Goal: Task Accomplishment & Management: Use online tool/utility

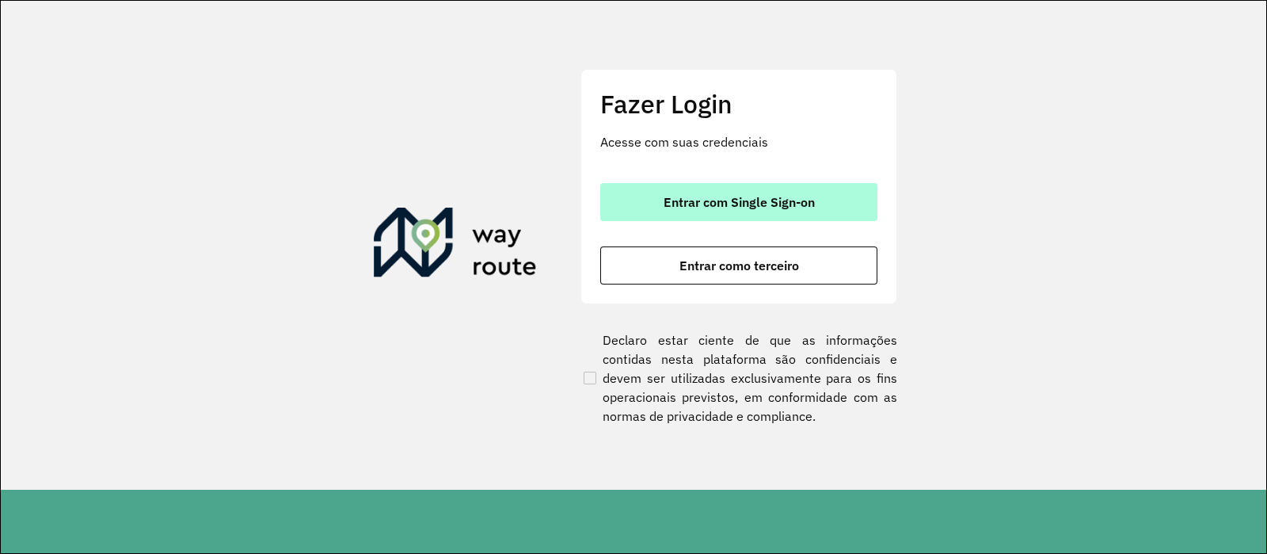
click at [742, 191] on button "Entrar com Single Sign-on" at bounding box center [738, 202] width 277 height 38
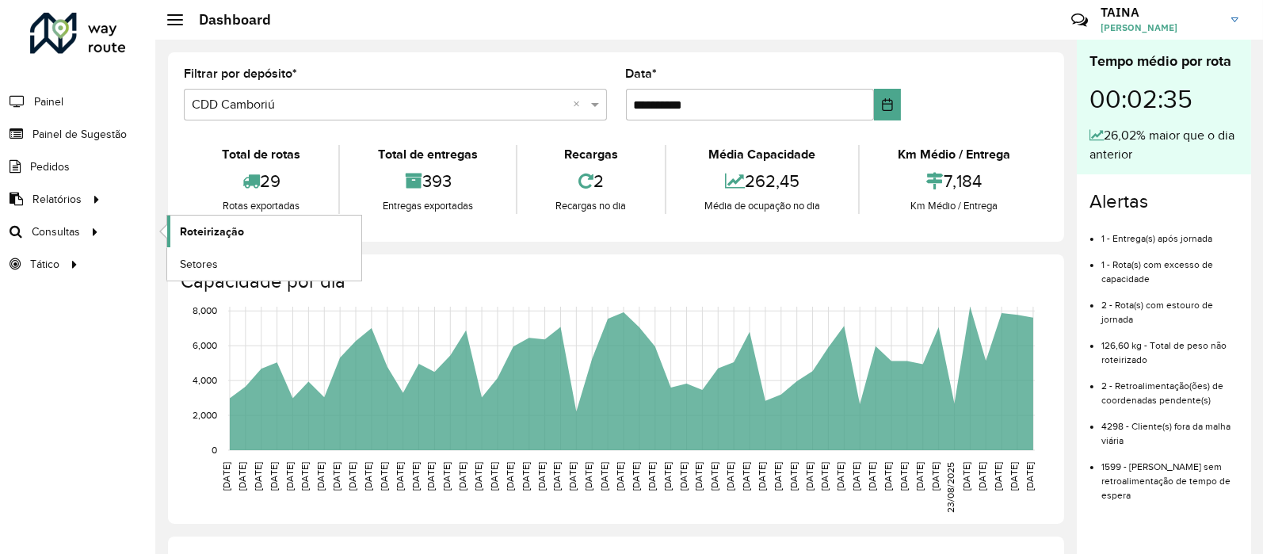
click at [200, 234] on span "Roteirização" at bounding box center [212, 231] width 64 height 17
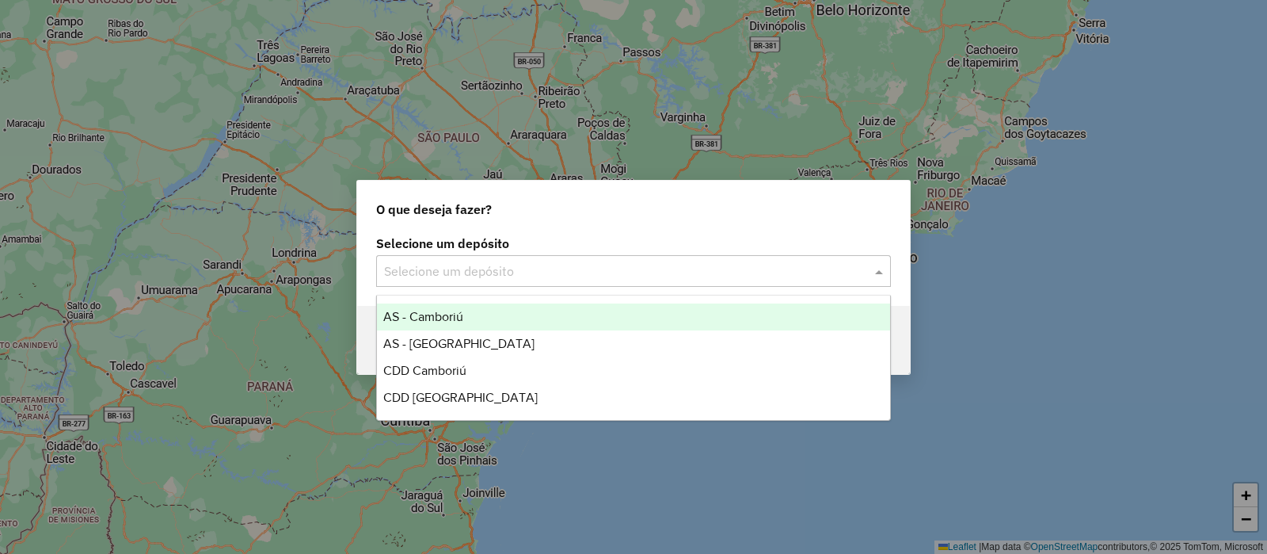
click at [612, 268] on input "text" at bounding box center [617, 271] width 467 height 19
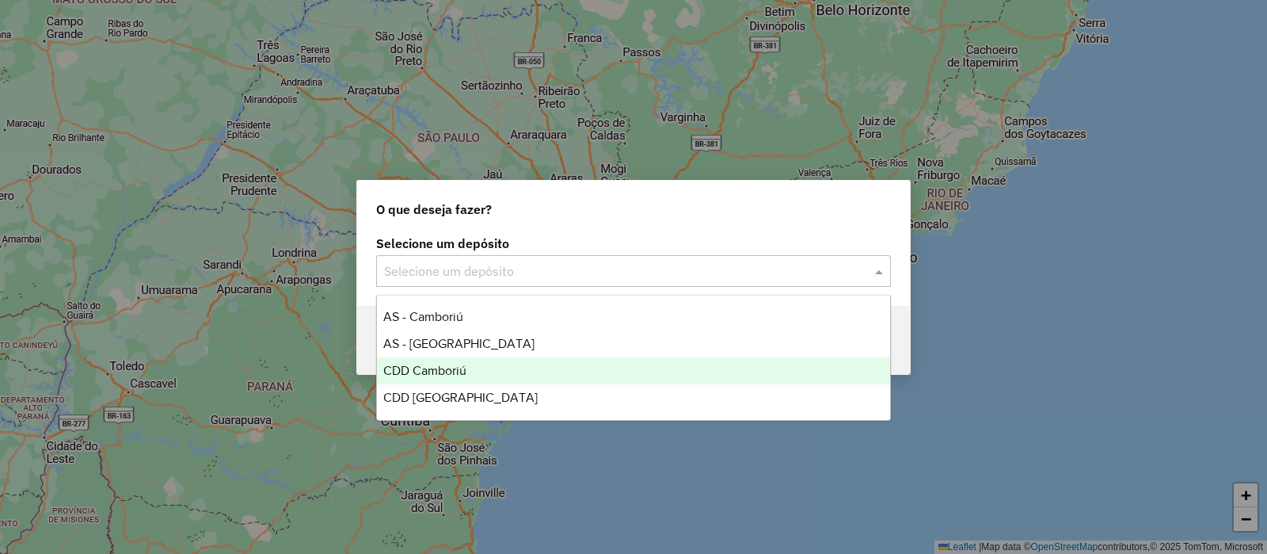
click at [455, 368] on span "CDD Camboriú" at bounding box center [424, 370] width 83 height 13
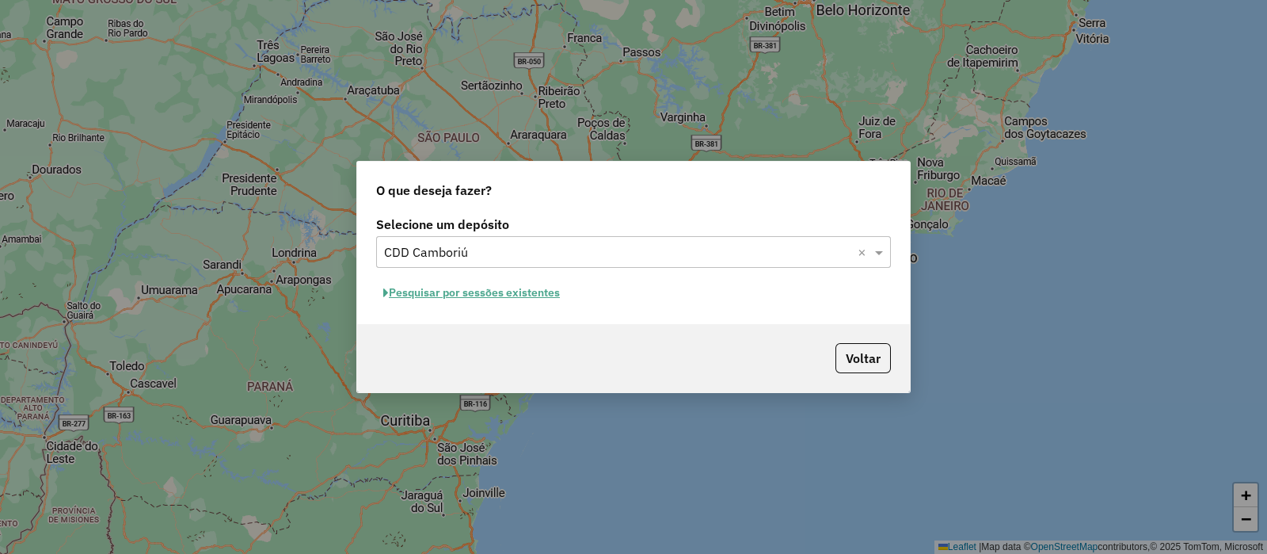
click at [478, 283] on button "Pesquisar por sessões existentes" at bounding box center [471, 292] width 191 height 25
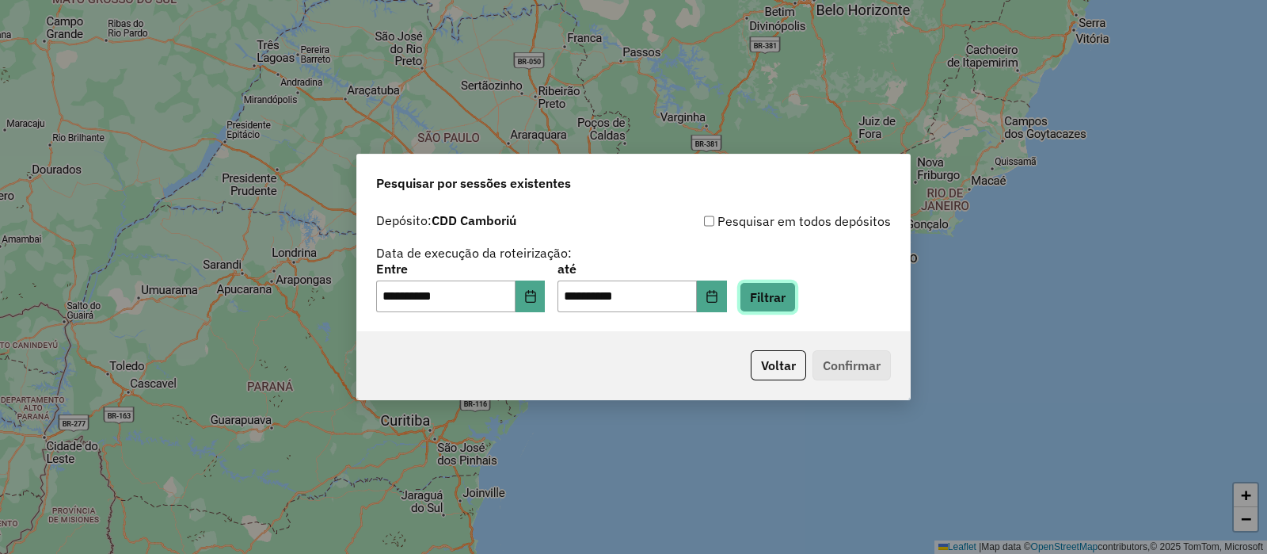
click at [796, 309] on button "Filtrar" at bounding box center [768, 297] width 56 height 30
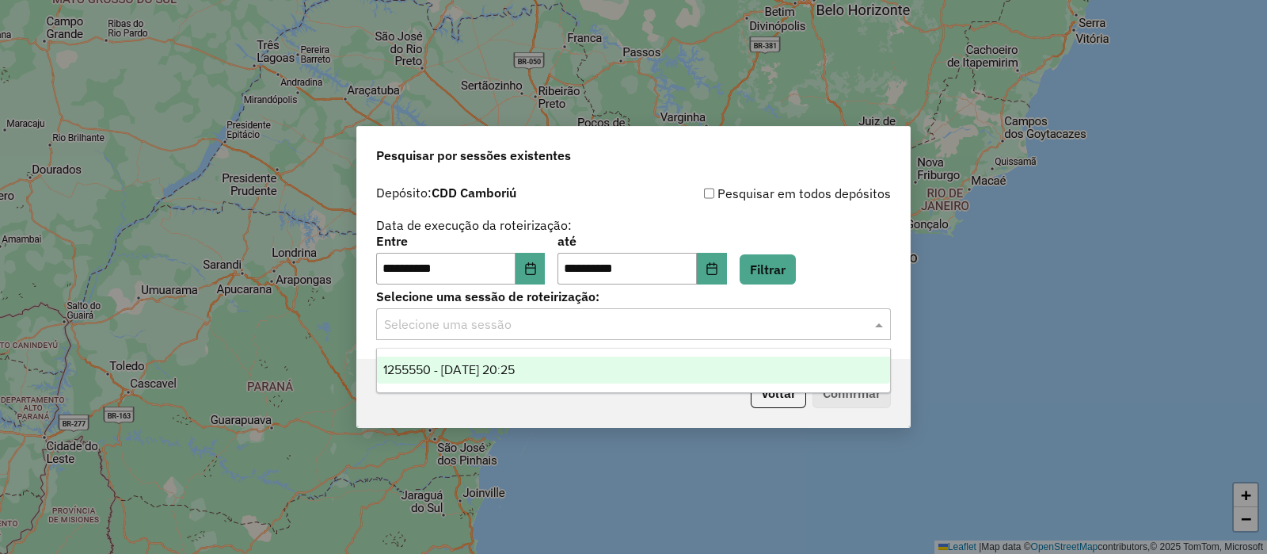
click at [494, 322] on input "text" at bounding box center [617, 324] width 467 height 19
click at [452, 376] on div "1255550 - 29/08/2025 20:25" at bounding box center [633, 369] width 513 height 27
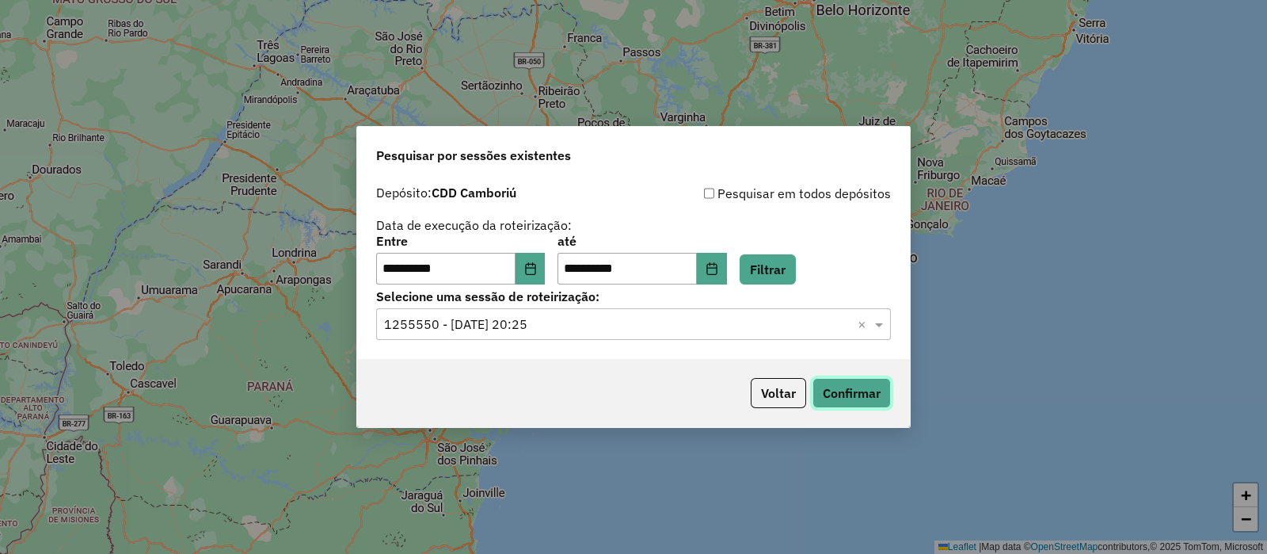
click at [850, 403] on button "Confirmar" at bounding box center [852, 393] width 78 height 30
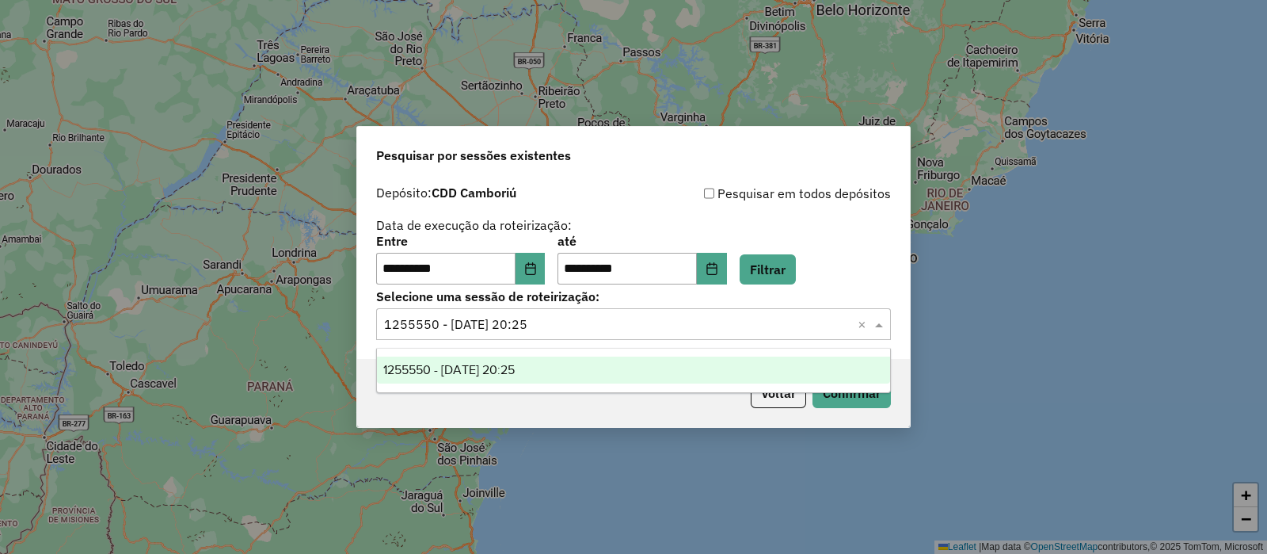
click at [588, 322] on input "text" at bounding box center [617, 324] width 467 height 19
click at [615, 194] on div "Depósito: CDD Camboriú" at bounding box center [504, 193] width 257 height 19
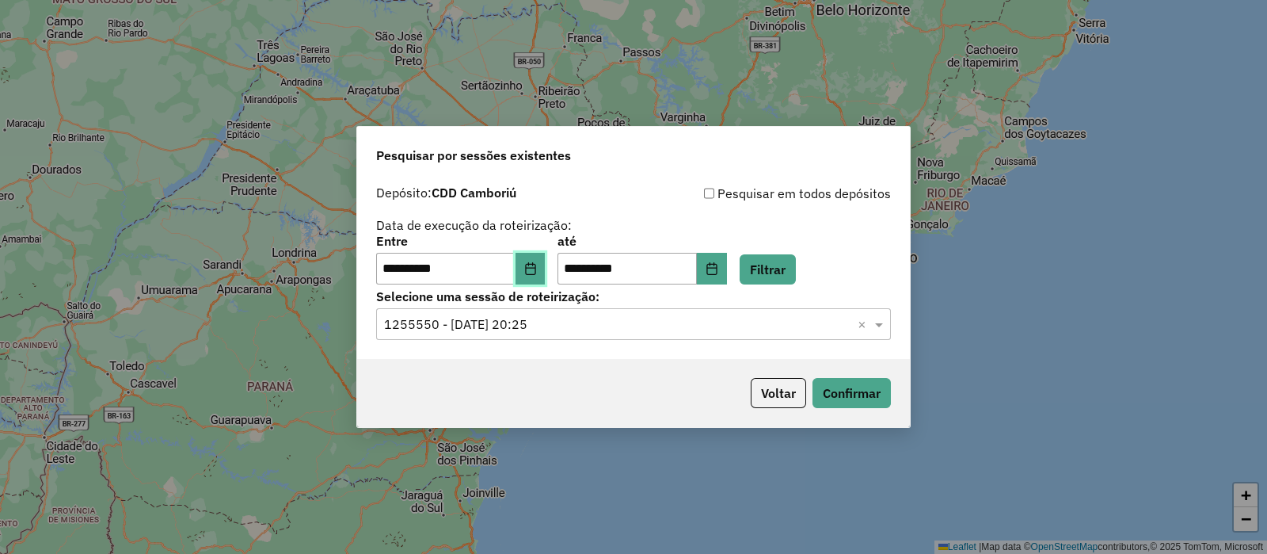
click at [535, 265] on button "Choose Date" at bounding box center [531, 269] width 30 height 32
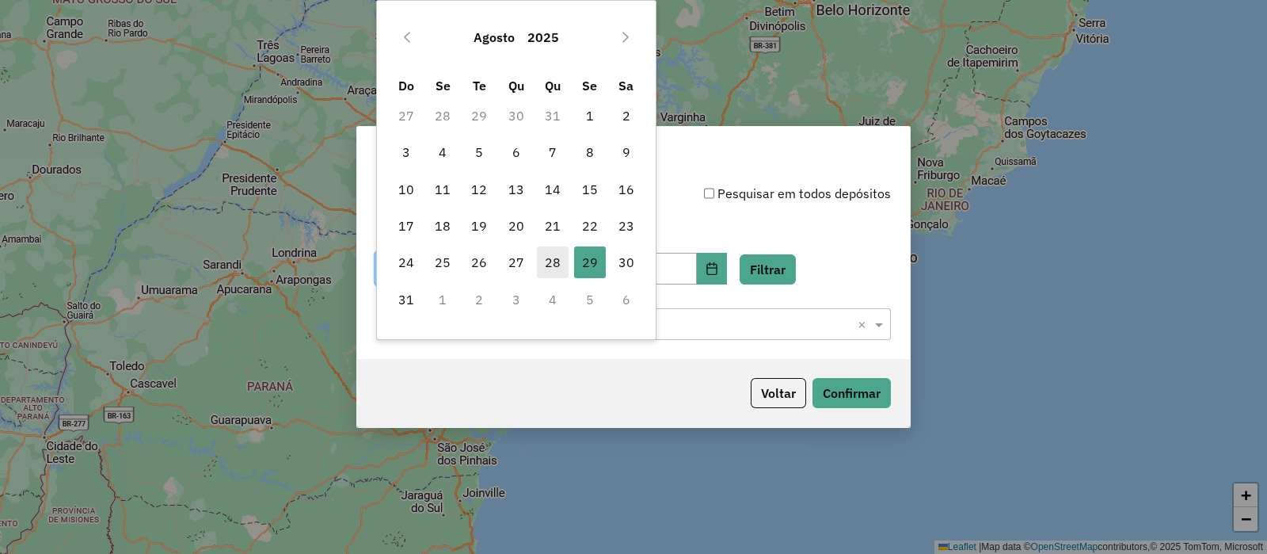
click at [558, 259] on span "28" at bounding box center [553, 262] width 32 height 32
type input "**********"
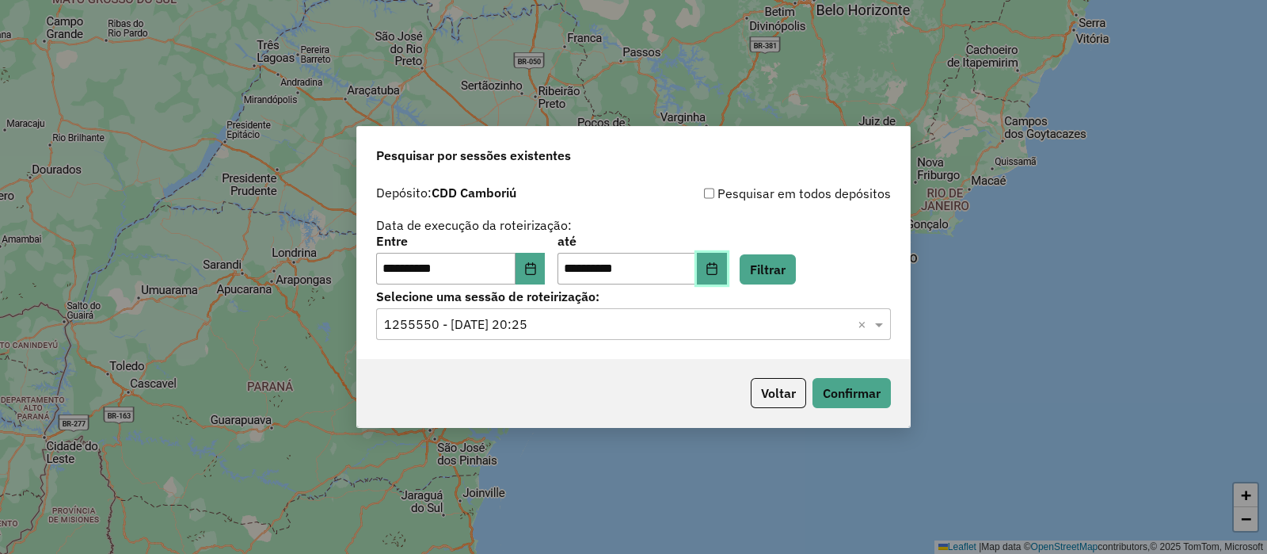
click at [727, 275] on button "Choose Date" at bounding box center [712, 269] width 30 height 32
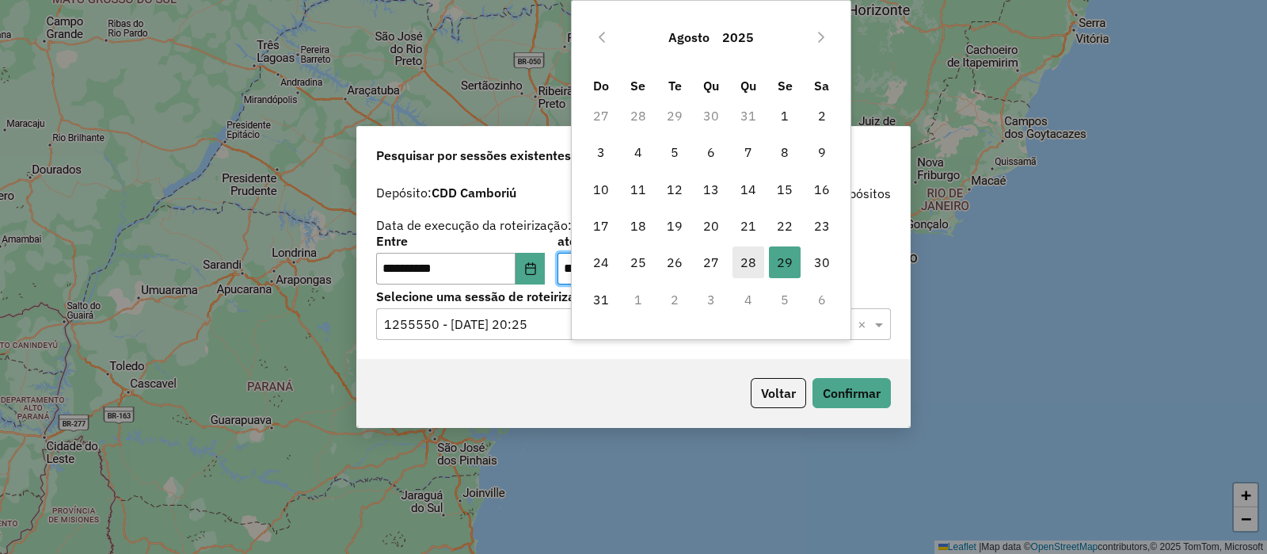
click at [753, 262] on span "28" at bounding box center [749, 262] width 32 height 32
type input "**********"
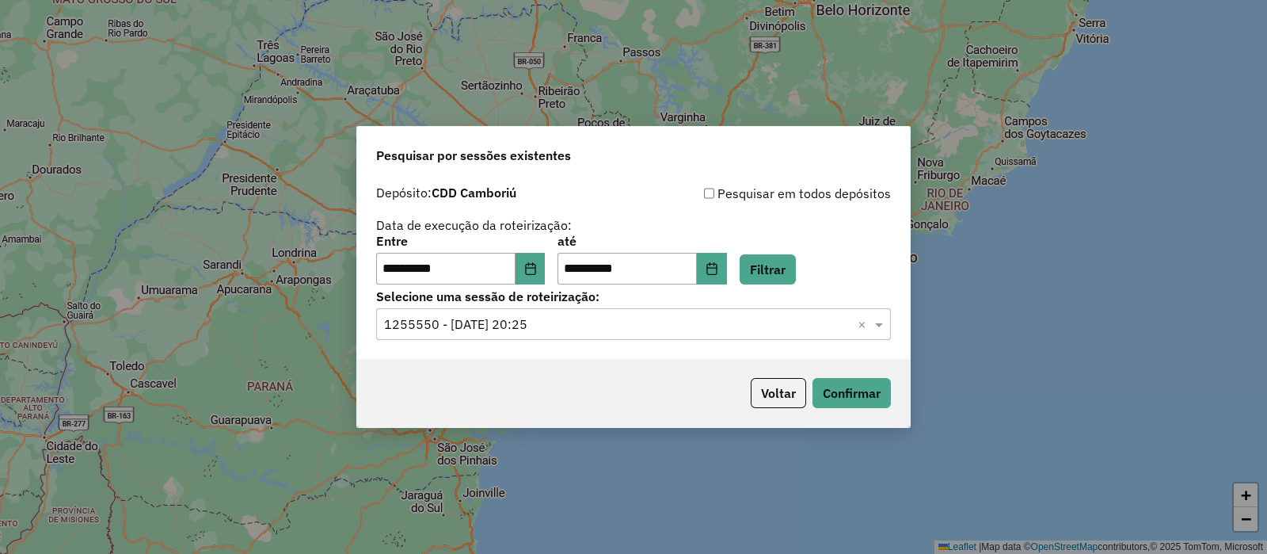
click at [833, 227] on div "**********" at bounding box center [633, 234] width 515 height 101
click at [796, 269] on button "Filtrar" at bounding box center [768, 269] width 56 height 30
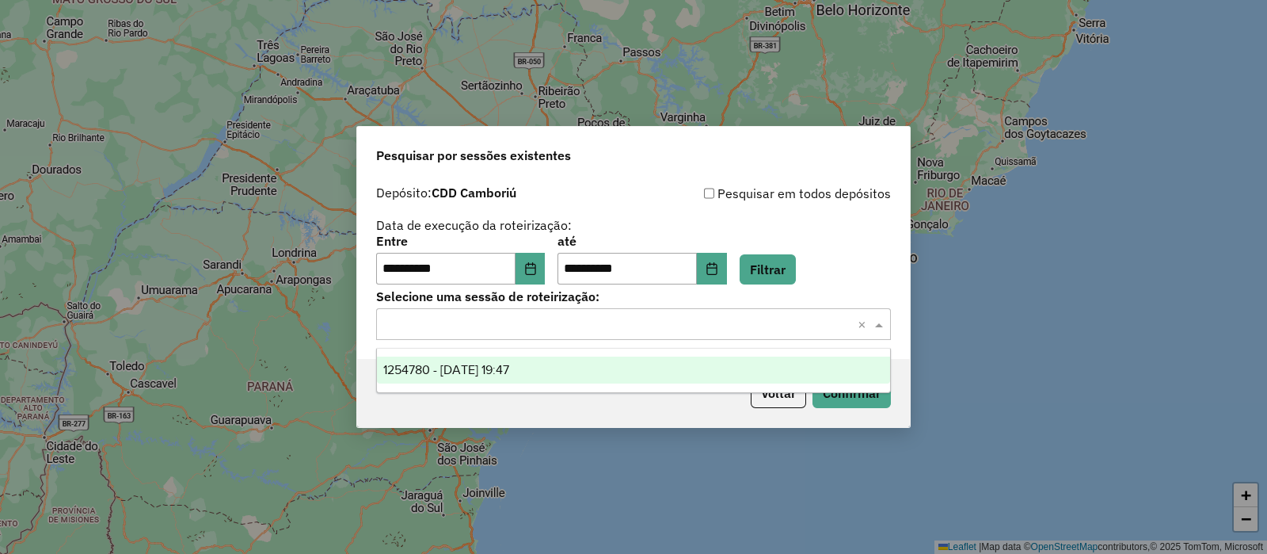
click at [713, 321] on input "text" at bounding box center [617, 324] width 467 height 19
click at [623, 368] on div "1254780 - 28/08/2025 19:47" at bounding box center [633, 369] width 513 height 27
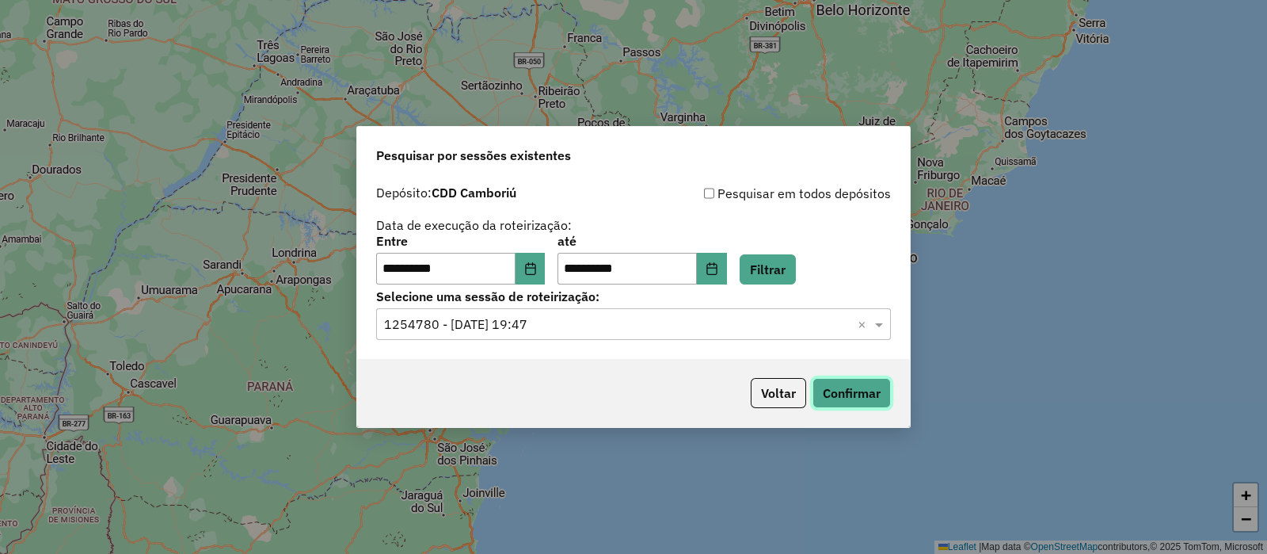
click at [851, 387] on button "Confirmar" at bounding box center [852, 393] width 78 height 30
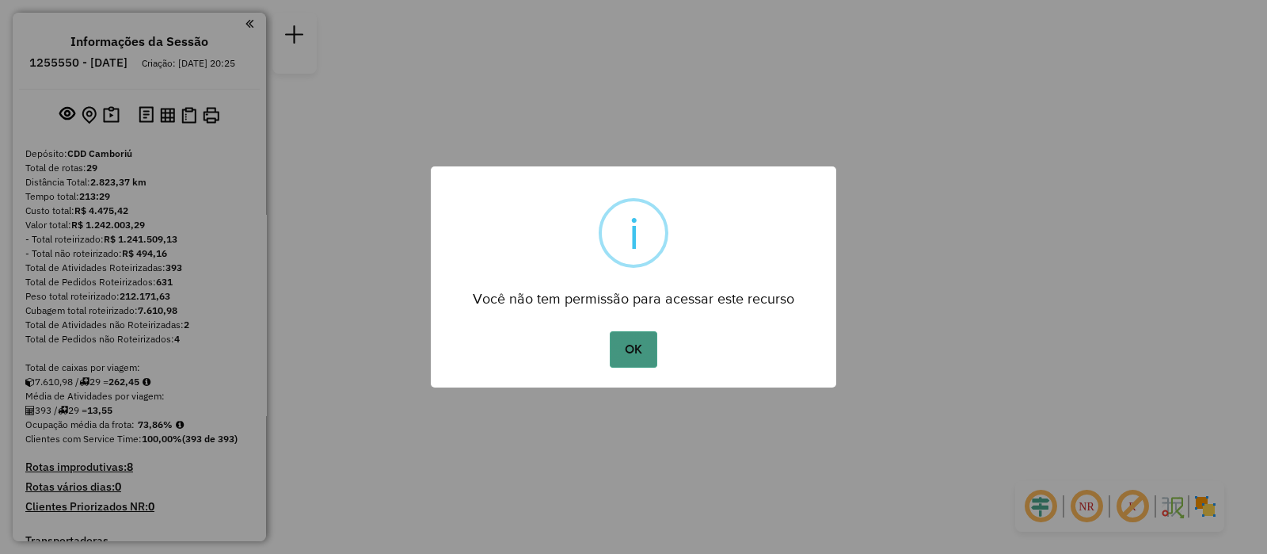
click at [629, 351] on button "OK" at bounding box center [633, 349] width 47 height 36
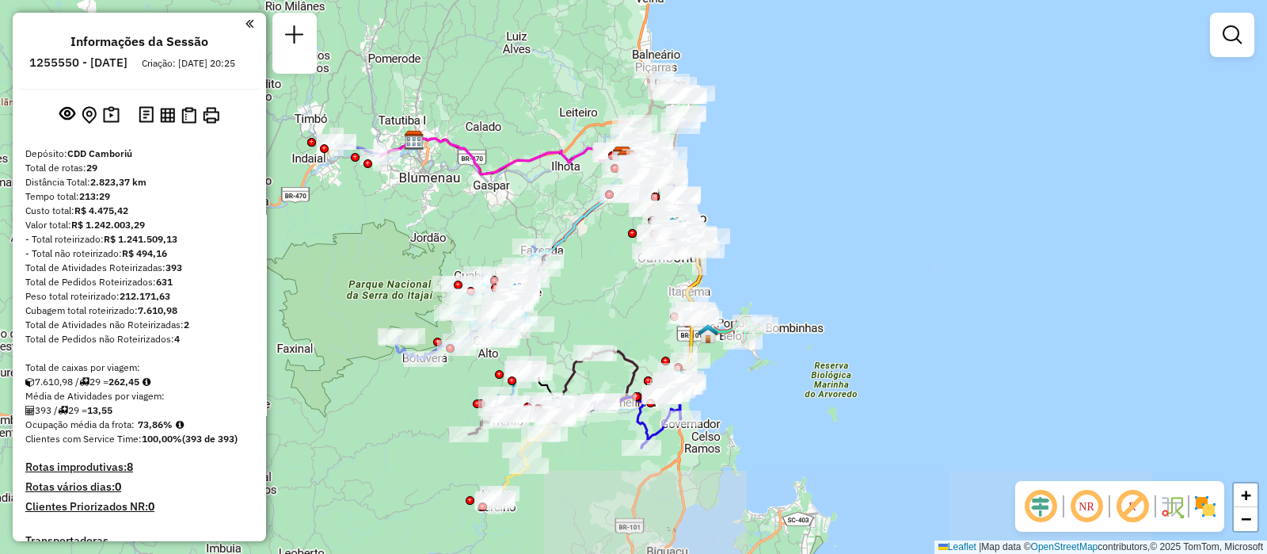
drag, startPoint x: 622, startPoint y: 440, endPoint x: 618, endPoint y: 322, distance: 117.3
click at [618, 322] on div "Janela de atendimento Grade de atendimento Capacidade Transportadoras Veículos …" at bounding box center [633, 277] width 1267 height 554
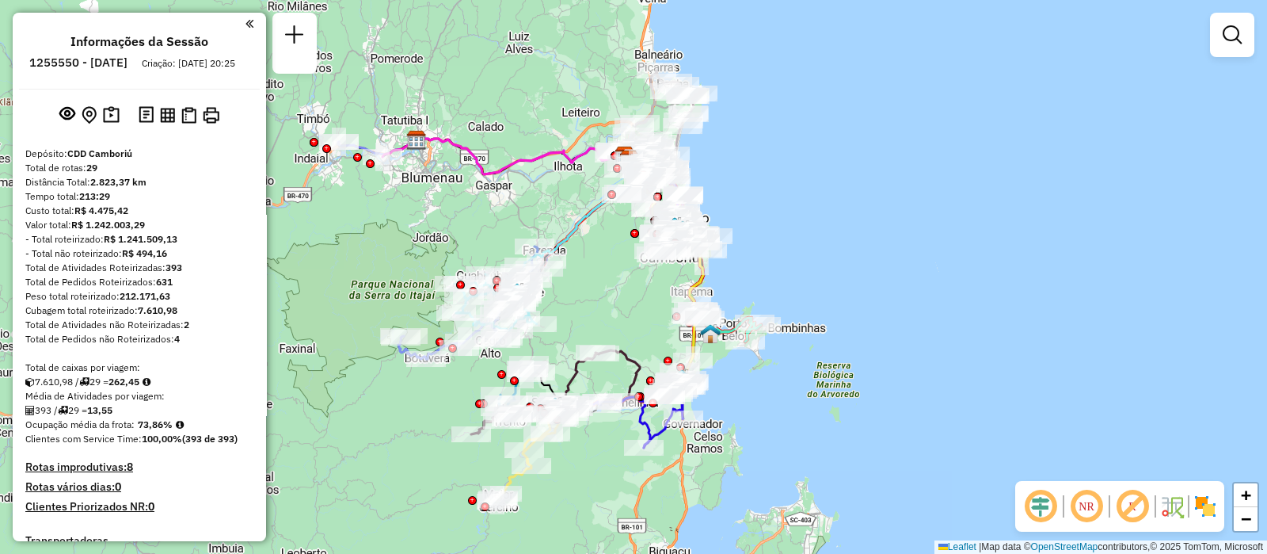
click at [1212, 507] on img at bounding box center [1205, 505] width 25 height 25
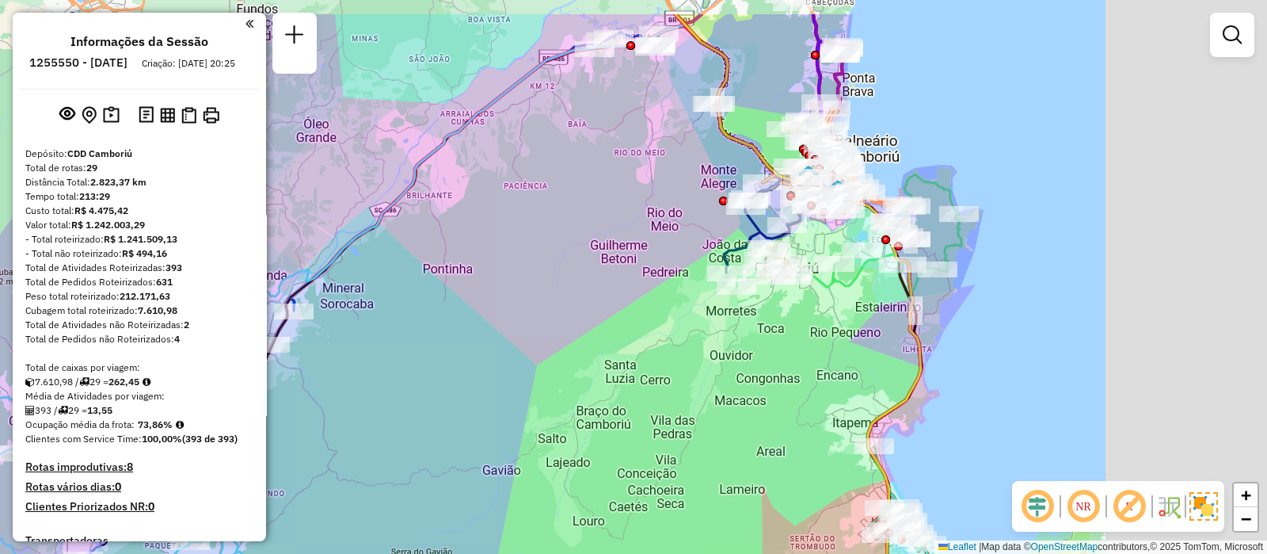
drag, startPoint x: 955, startPoint y: 236, endPoint x: 646, endPoint y: 307, distance: 317.6
click at [646, 307] on div "Janela de atendimento Grade de atendimento Capacidade Transportadoras Veículos …" at bounding box center [633, 277] width 1267 height 554
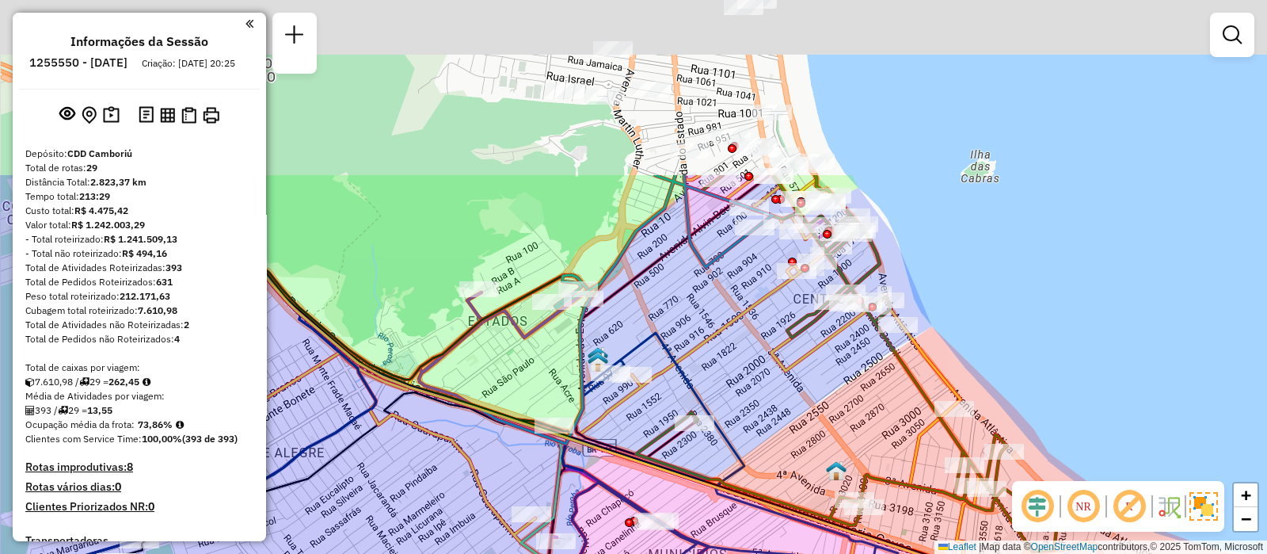
drag, startPoint x: 821, startPoint y: 116, endPoint x: 721, endPoint y: 421, distance: 321.6
click at [721, 421] on div "Janela de atendimento Grade de atendimento Capacidade Transportadoras Veículos …" at bounding box center [633, 277] width 1267 height 554
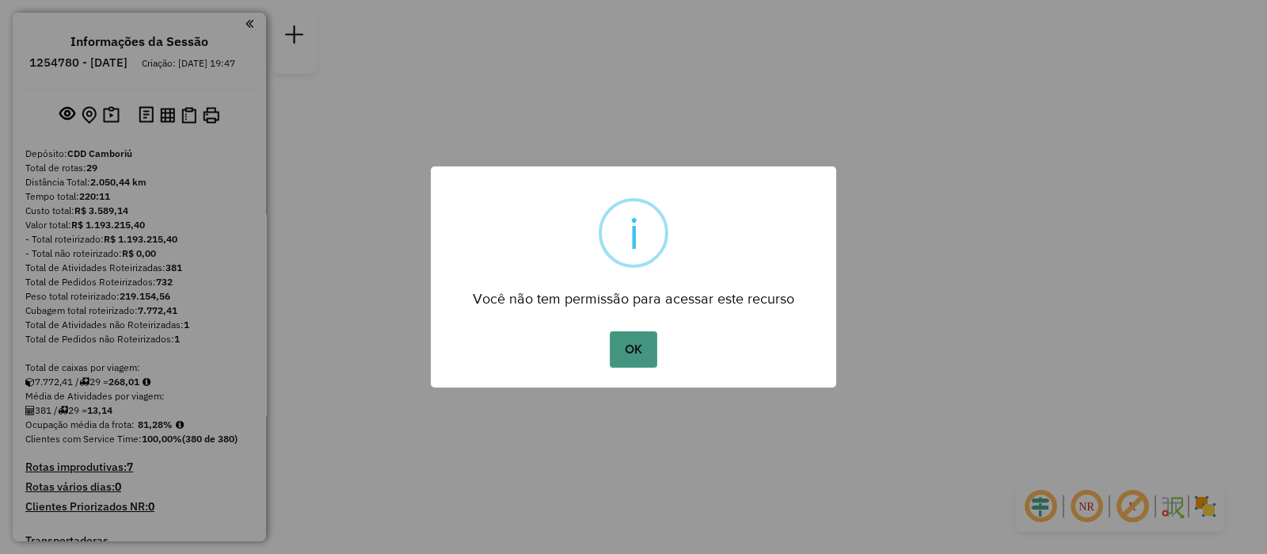
click at [638, 349] on button "OK" at bounding box center [633, 349] width 47 height 36
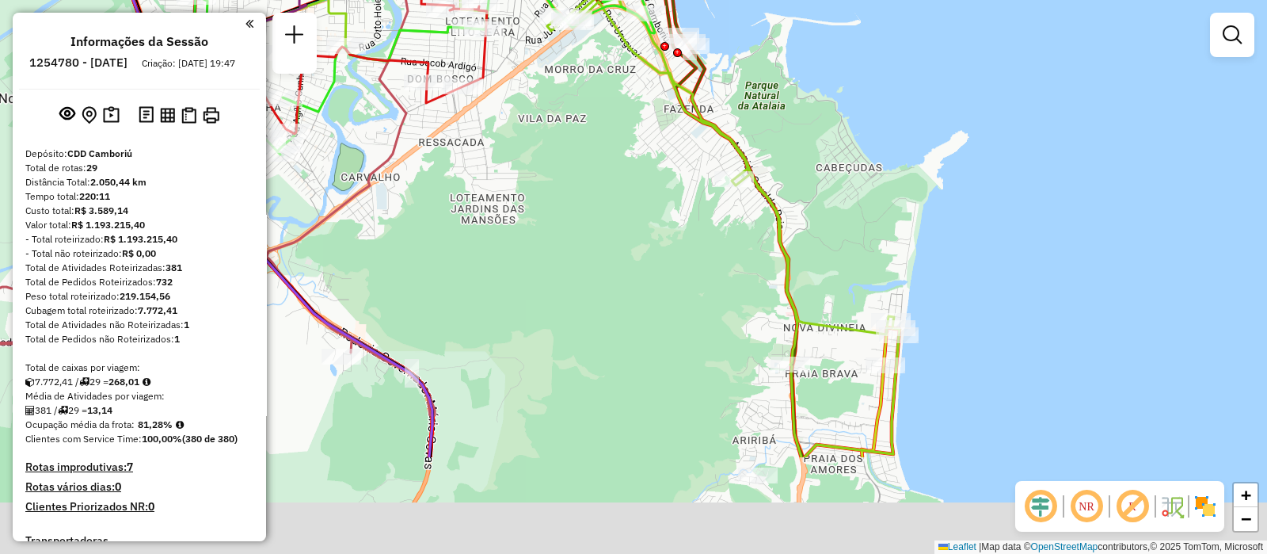
drag, startPoint x: 663, startPoint y: 338, endPoint x: 654, endPoint y: 177, distance: 161.9
click at [654, 177] on div "Janela de atendimento Grade de atendimento Capacidade Transportadoras Veículos …" at bounding box center [633, 277] width 1267 height 554
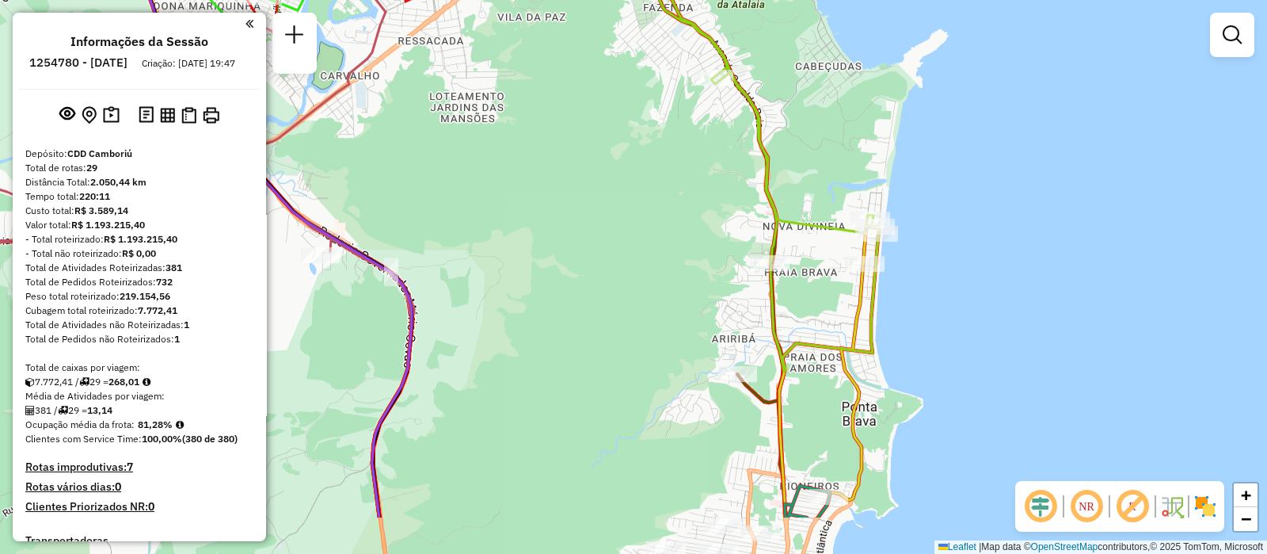
drag, startPoint x: 657, startPoint y: 403, endPoint x: 610, endPoint y: 146, distance: 261.6
click at [610, 146] on div "Janela de atendimento Grade de atendimento Capacidade Transportadoras Veículos …" at bounding box center [633, 277] width 1267 height 554
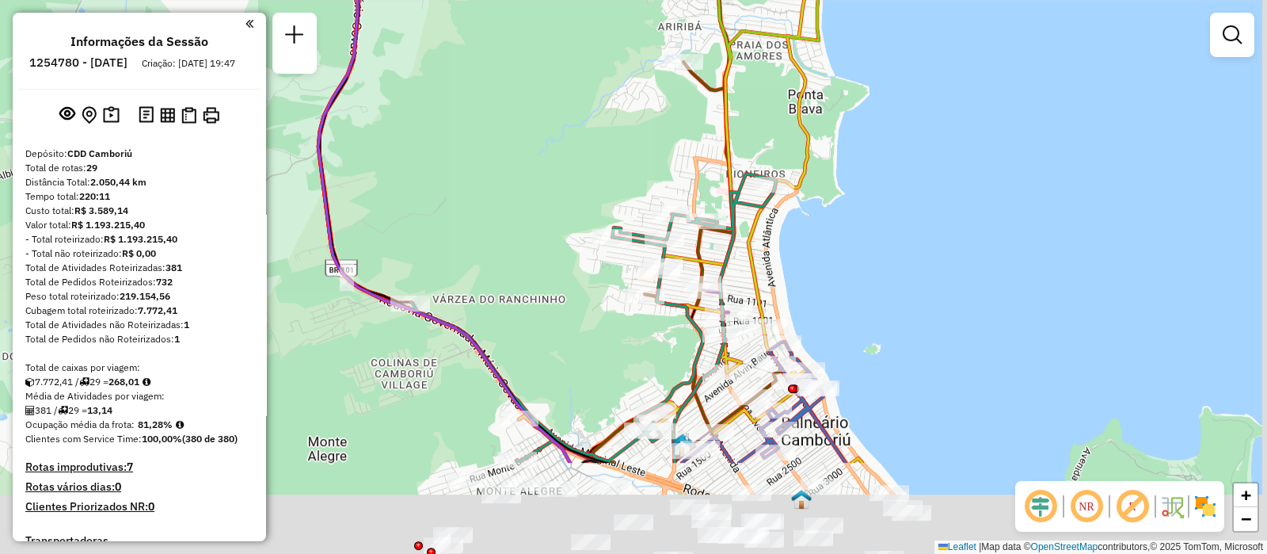
drag, startPoint x: 615, startPoint y: 346, endPoint x: 559, endPoint y: 128, distance: 224.8
click at [559, 128] on div "Janela de atendimento Grade de atendimento Capacidade Transportadoras Veículos …" at bounding box center [633, 277] width 1267 height 554
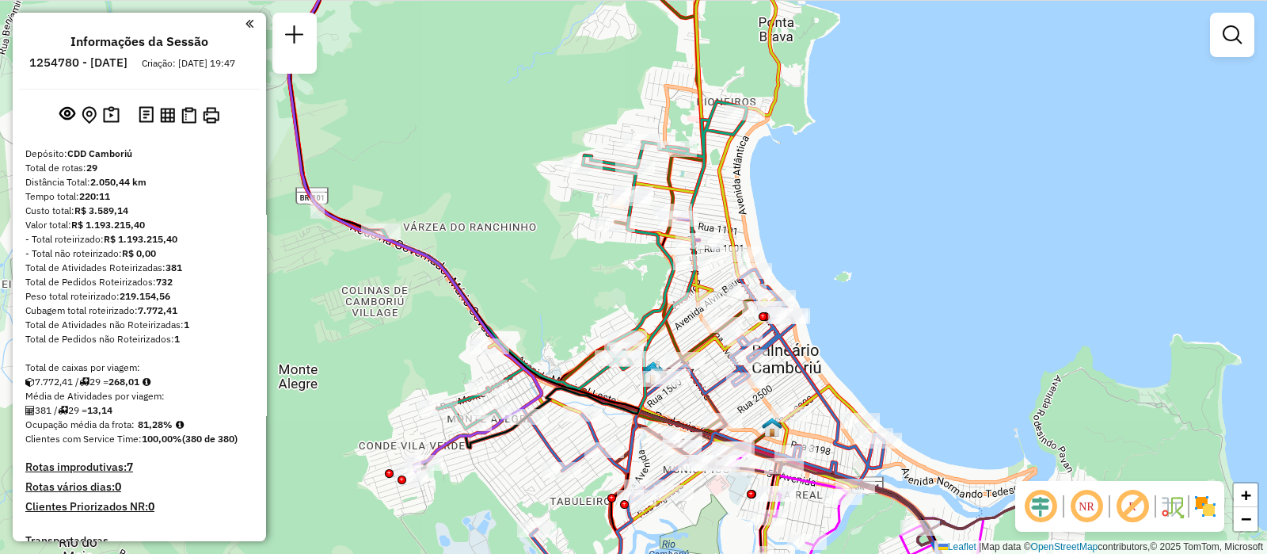
click at [1212, 508] on img at bounding box center [1205, 505] width 25 height 25
